Goal: Task Accomplishment & Management: Use online tool/utility

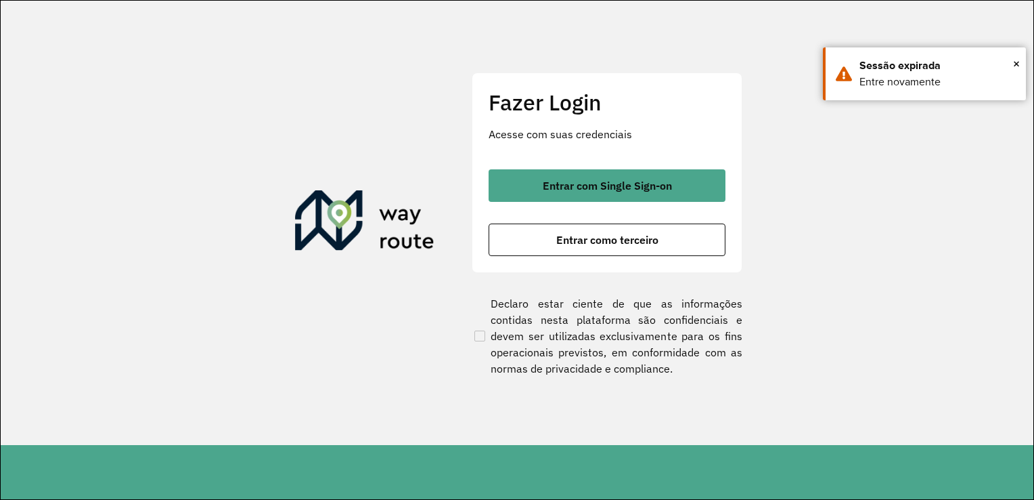
click at [863, 148] on section "Fazer Login Acesse com suas credenciais Entrar com Single Sign-on Entrar como t…" at bounding box center [517, 223] width 1033 height 444
click at [1015, 64] on span "×" at bounding box center [1016, 63] width 7 height 20
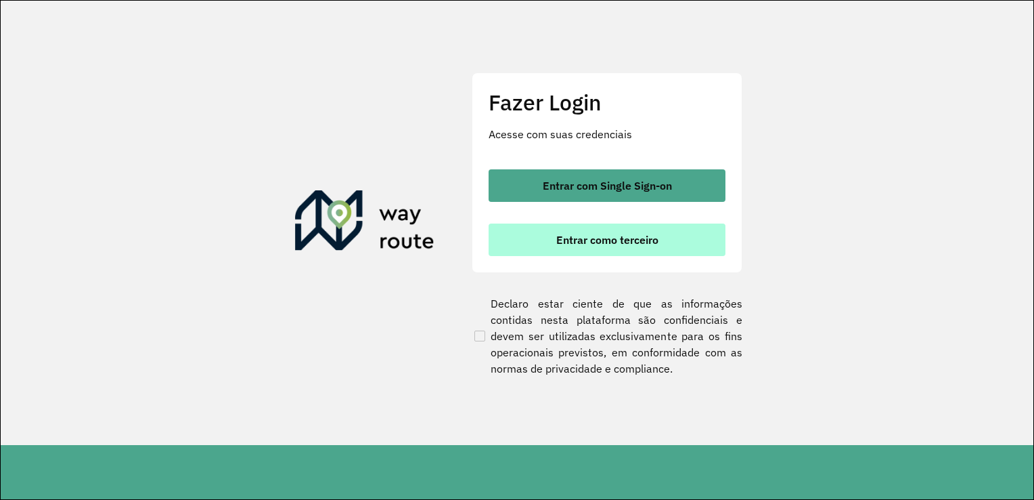
click at [593, 248] on button "Entrar como terceiro" at bounding box center [607, 239] width 237 height 32
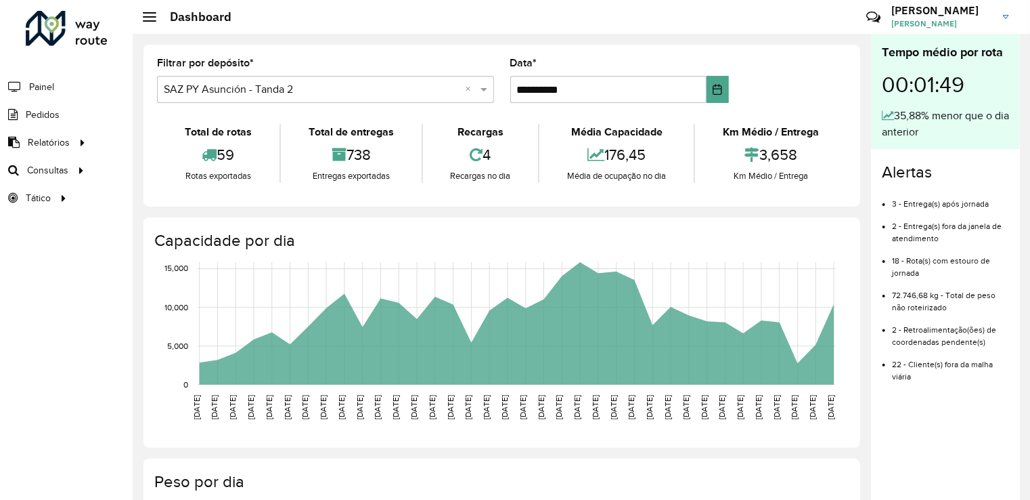
click at [593, 12] on hb-header "Dashboard Críticas? Dúvidas? Elogios? Sugestões? Entre em contato conosco! [PER…" at bounding box center [582, 17] width 898 height 34
drag, startPoint x: 498, startPoint y: 19, endPoint x: 502, endPoint y: 34, distance: 15.3
click at [498, 20] on hb-header "Dashboard Críticas? Dúvidas? Elogios? Sugestões? Entre em contato conosco! [PER…" at bounding box center [582, 17] width 898 height 34
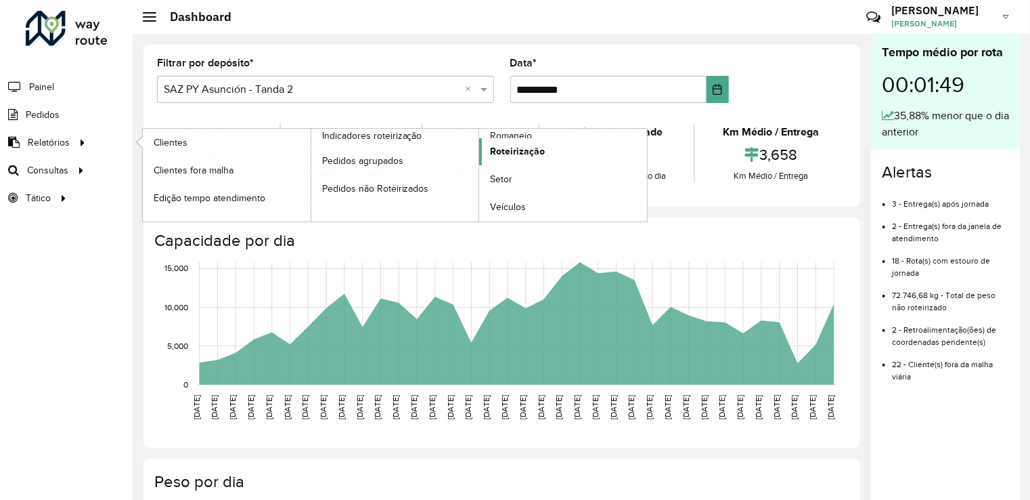
click at [521, 150] on span "Roteirização" at bounding box center [517, 151] width 55 height 14
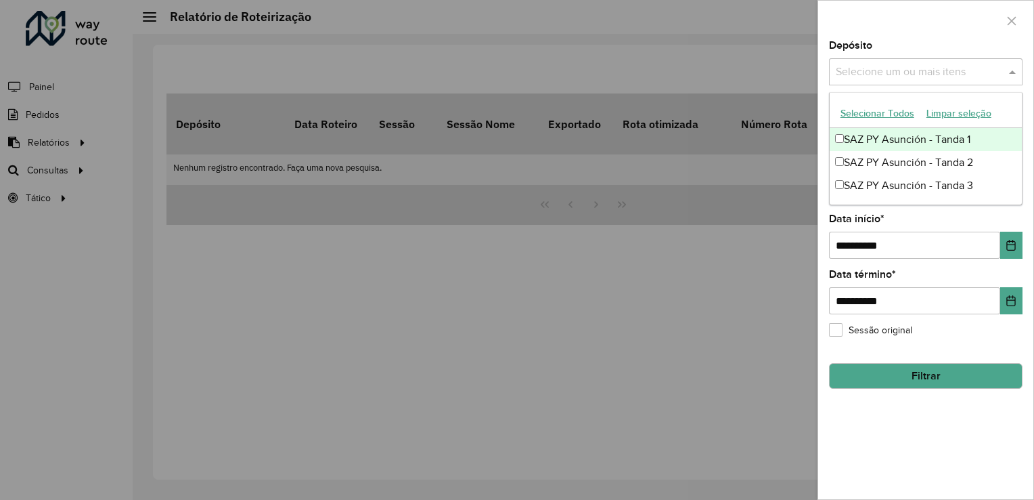
click at [873, 66] on input "text" at bounding box center [919, 72] width 173 height 16
click at [854, 139] on div "SAZ PY Asunción - Tanda 1" at bounding box center [926, 139] width 192 height 23
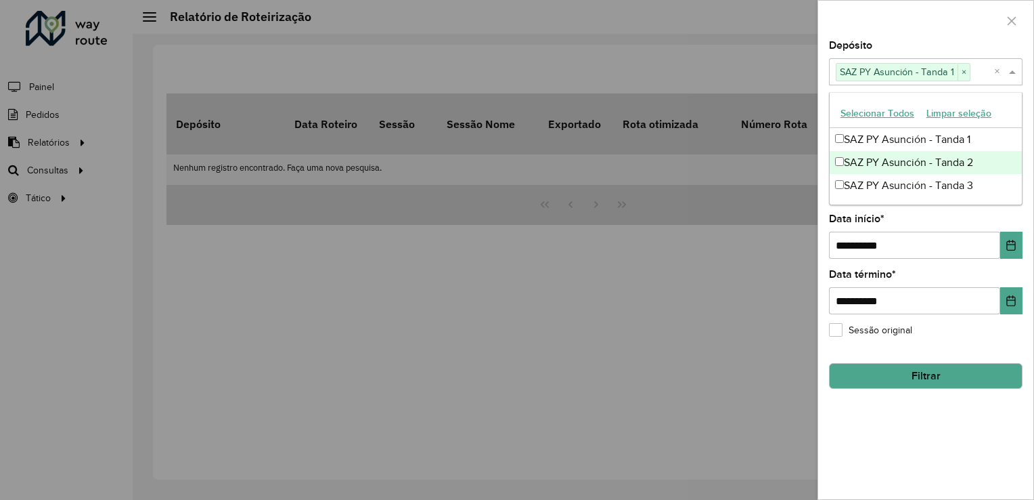
click at [858, 156] on div "SAZ PY Asunción - Tanda 2" at bounding box center [926, 162] width 192 height 23
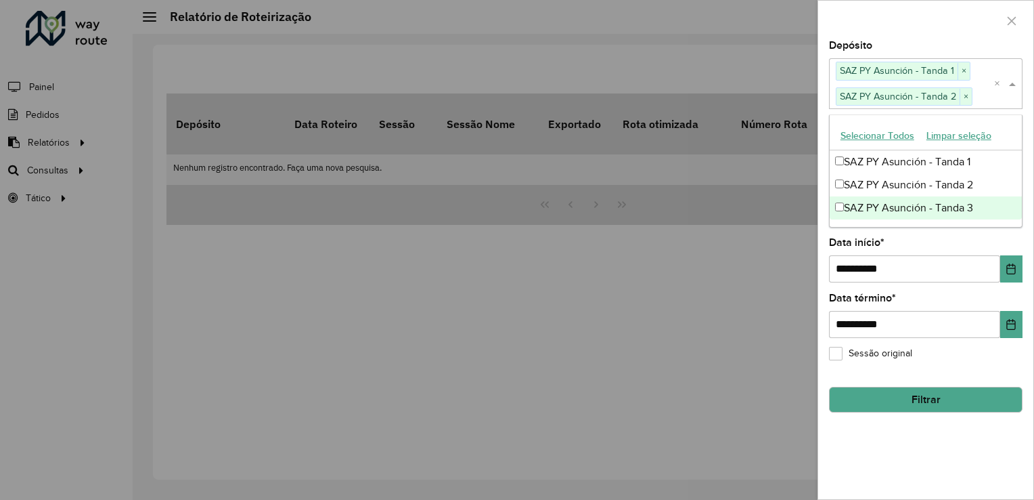
click at [865, 204] on div "SAZ PY Asunción - Tanda 3" at bounding box center [926, 207] width 192 height 23
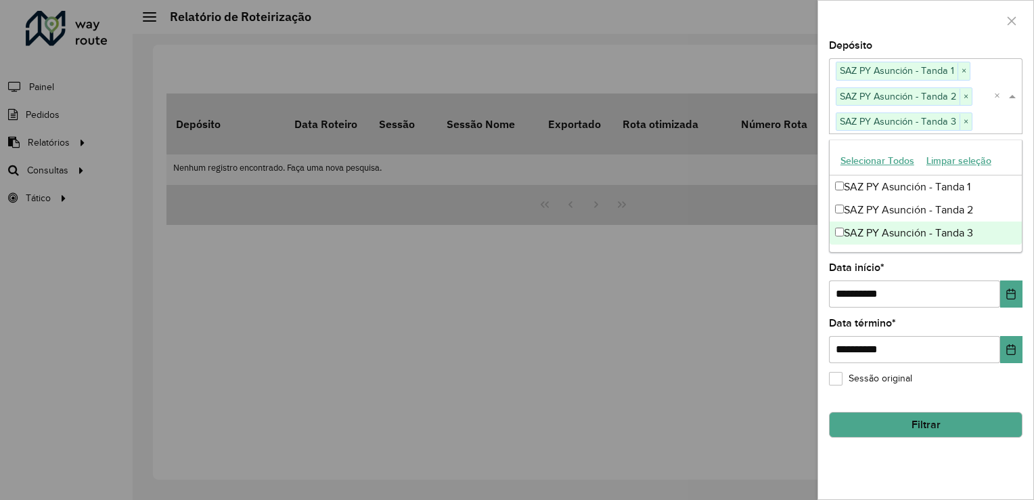
click at [913, 267] on div "**********" at bounding box center [926, 285] width 194 height 45
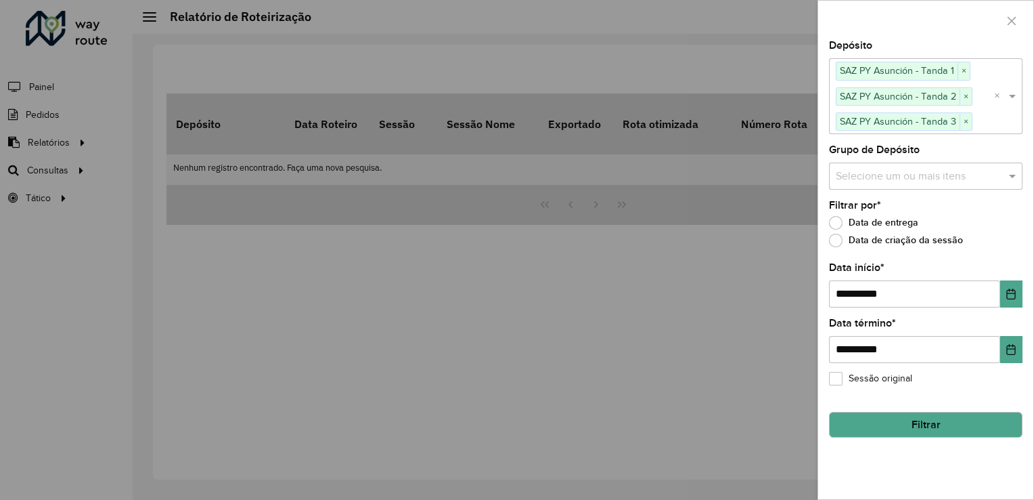
click at [871, 178] on input "text" at bounding box center [919, 176] width 173 height 16
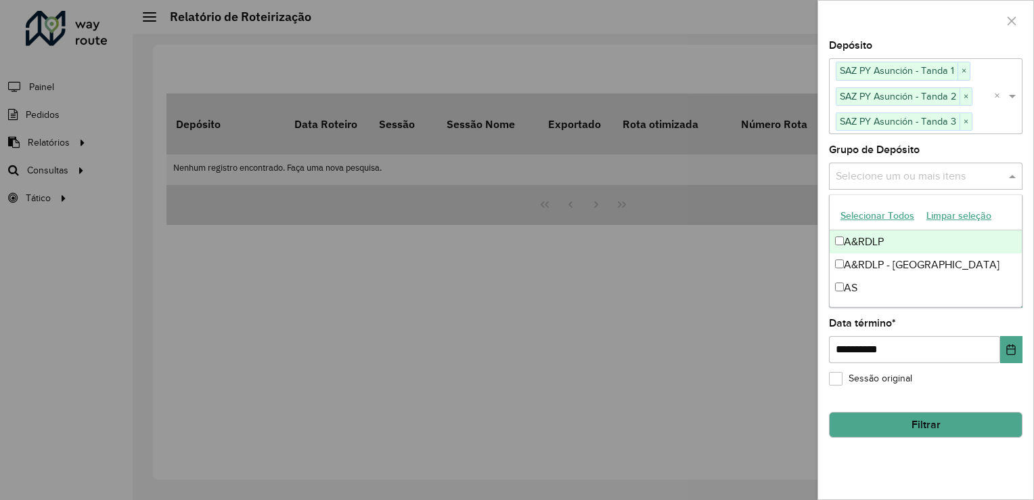
click at [862, 242] on div "A&RDLP" at bounding box center [926, 241] width 192 height 23
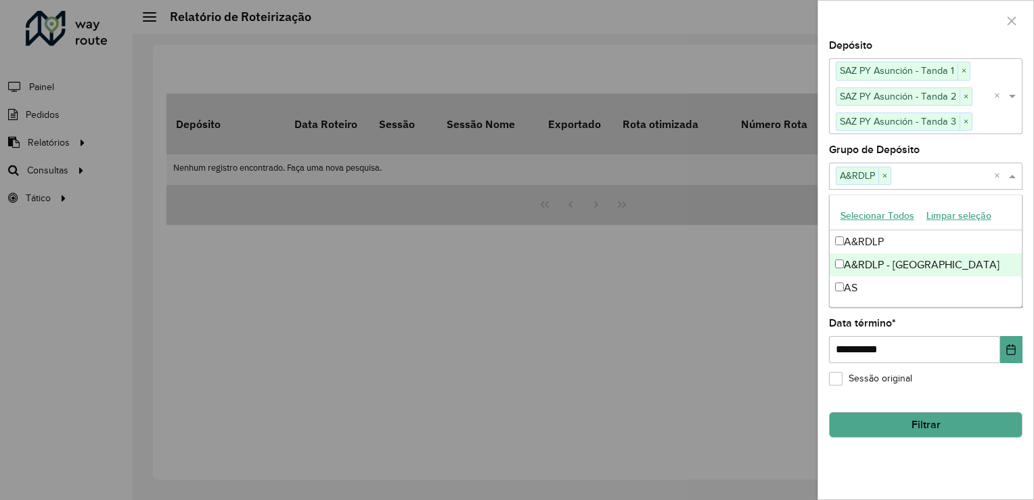
click at [865, 264] on div "A&RDLP - [GEOGRAPHIC_DATA]" at bounding box center [926, 264] width 192 height 23
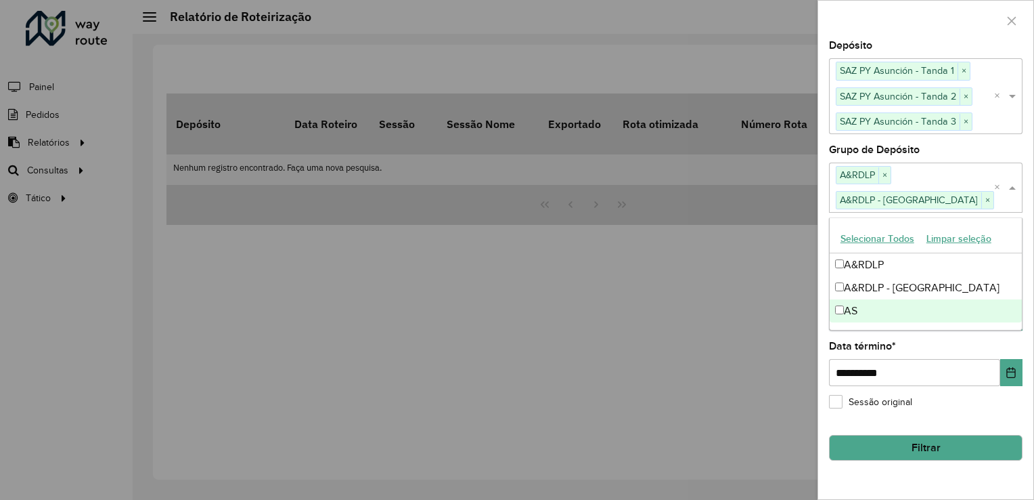
click at [865, 311] on div "AS" at bounding box center [926, 310] width 192 height 23
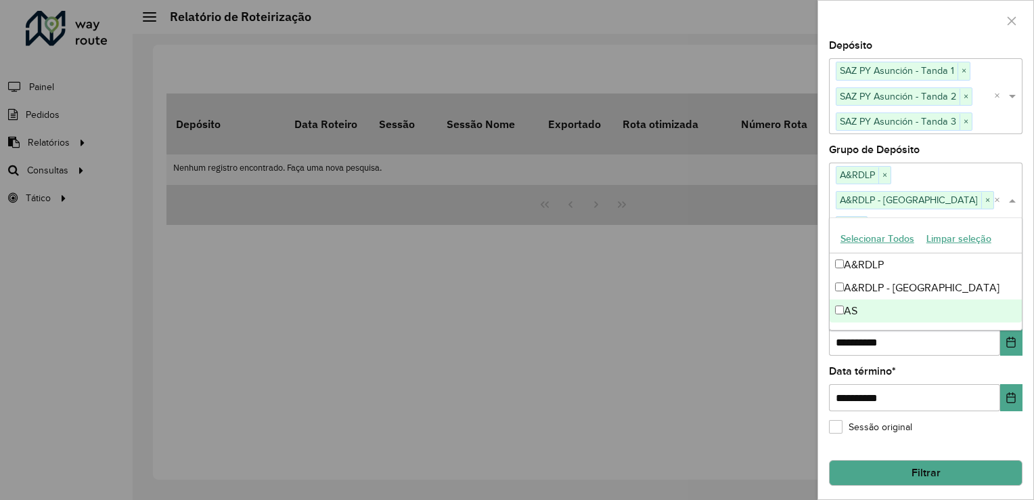
click at [923, 366] on div "**********" at bounding box center [926, 388] width 194 height 45
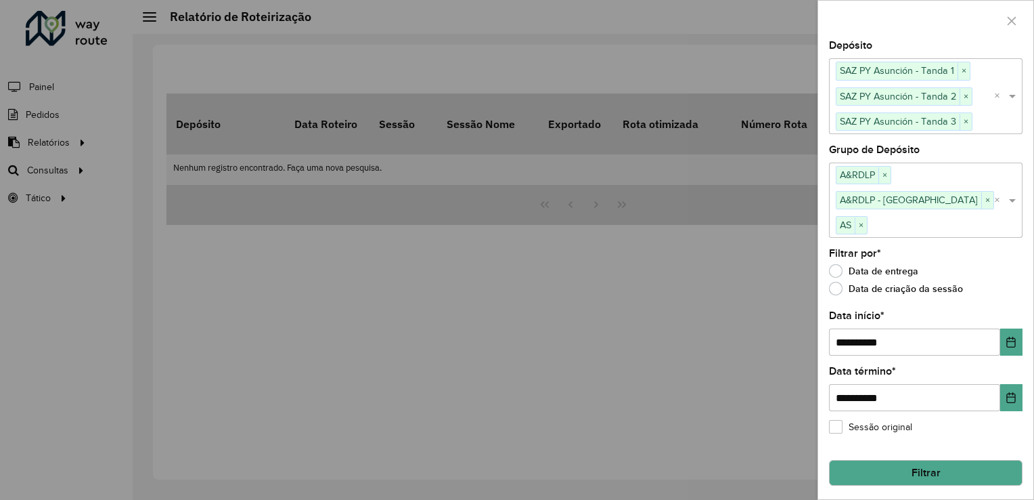
click at [904, 460] on button "Filtrar" at bounding box center [926, 473] width 194 height 26
